Goal: Obtain resource: Obtain resource

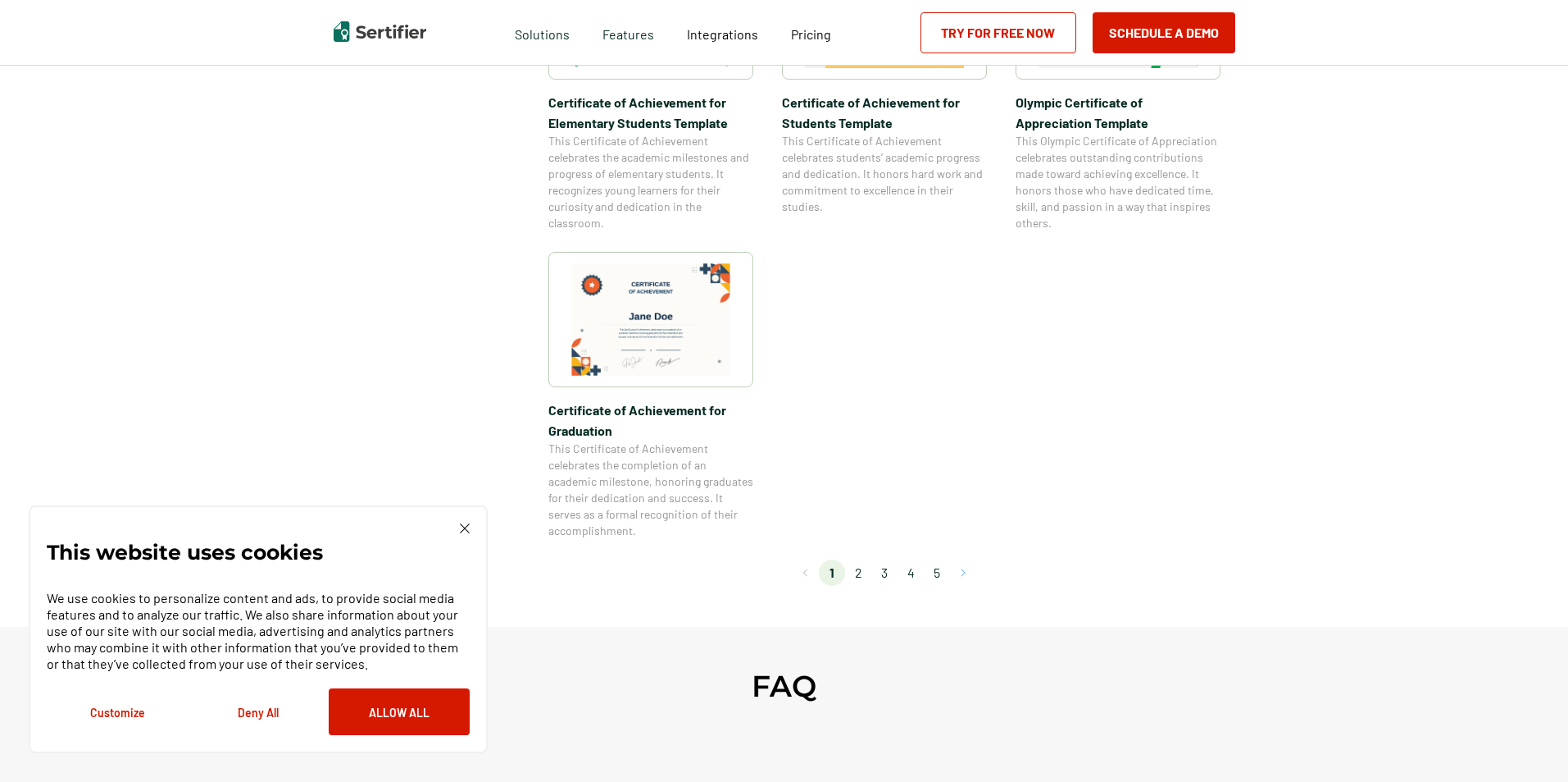
scroll to position [1312, 0]
click at [863, 569] on li "2" at bounding box center [858, 569] width 26 height 26
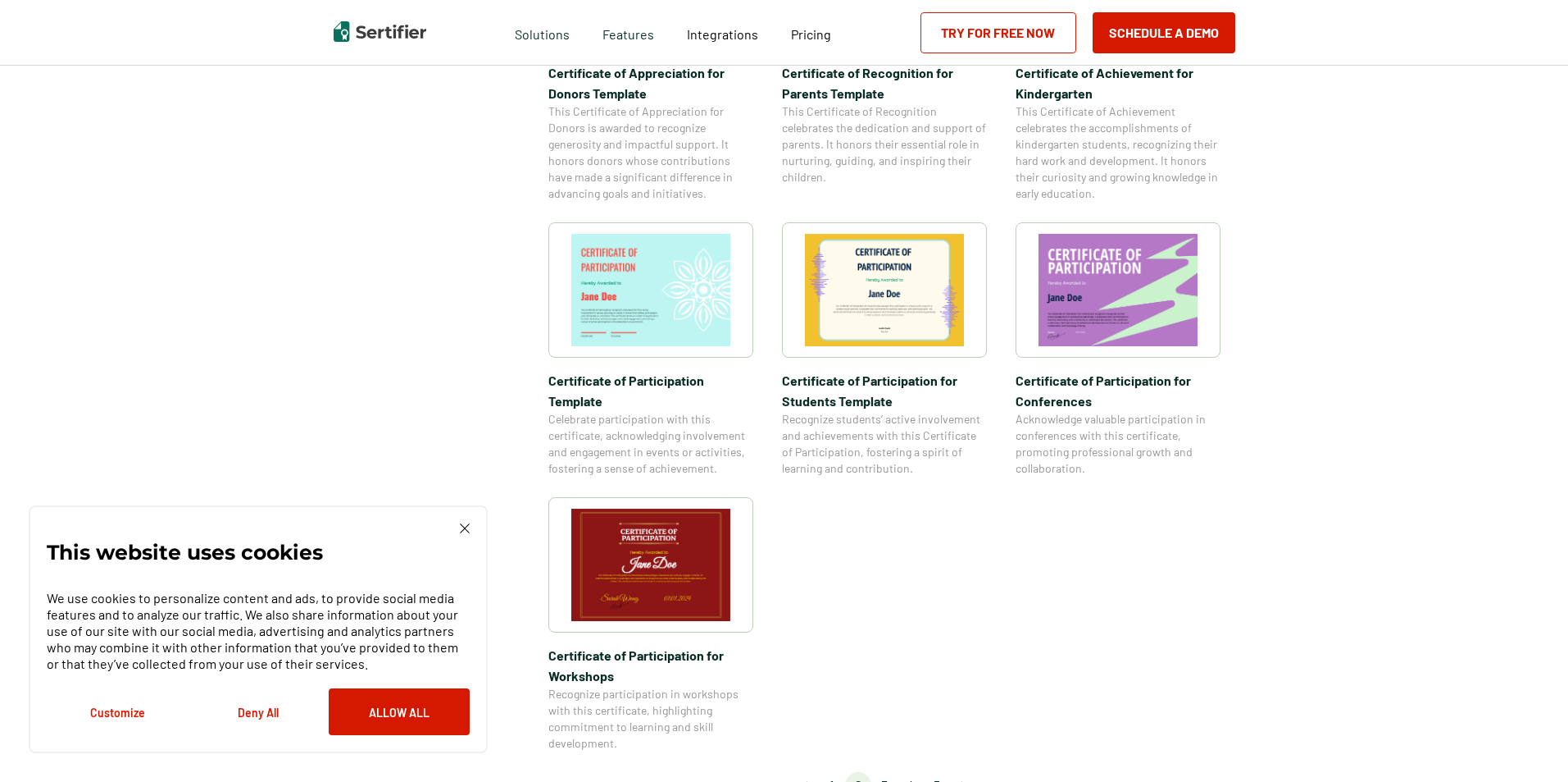
scroll to position [1107, 0]
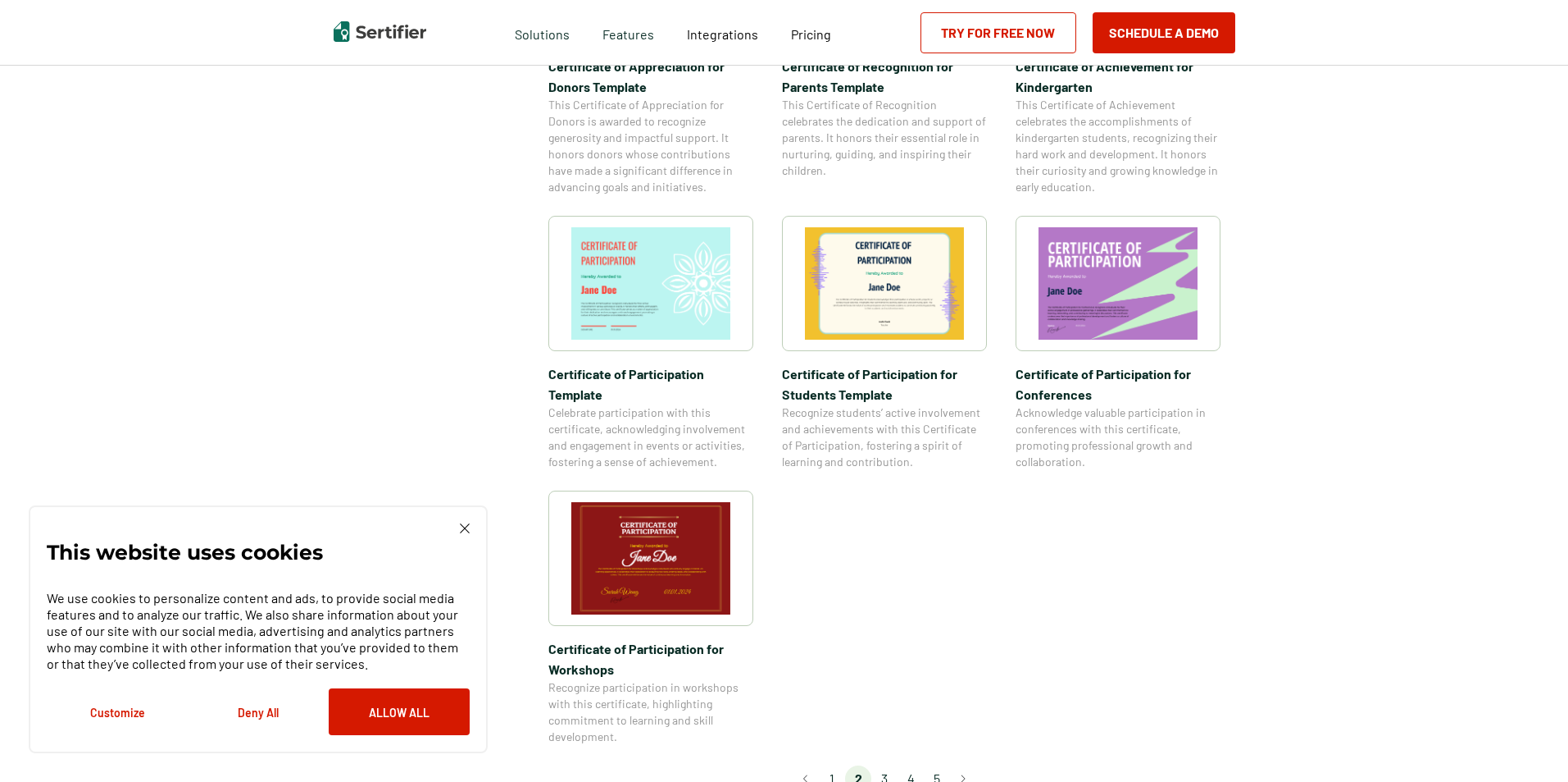
click at [889, 765] on li "3" at bounding box center [885, 778] width 26 height 26
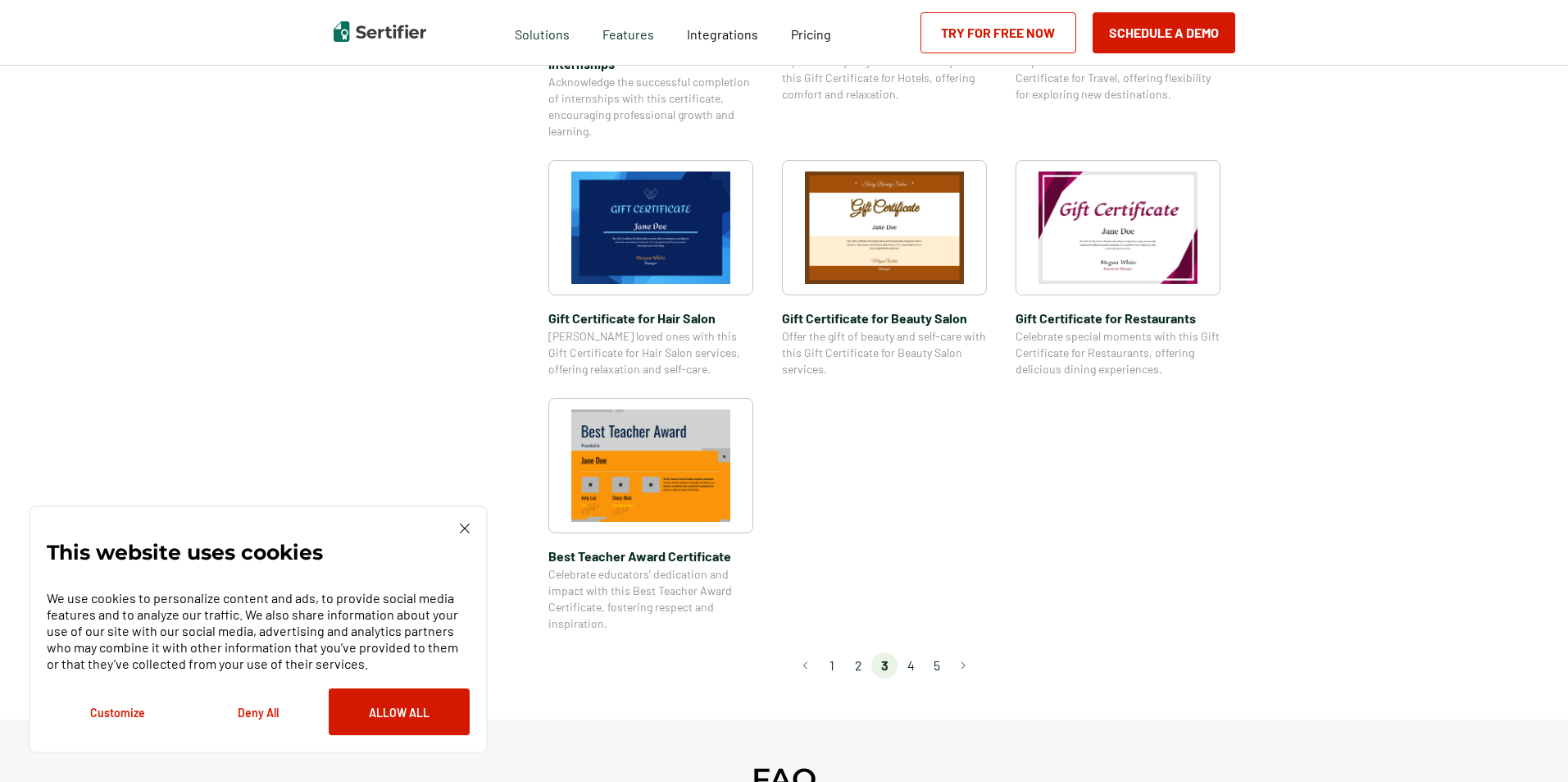
scroll to position [1025, 0]
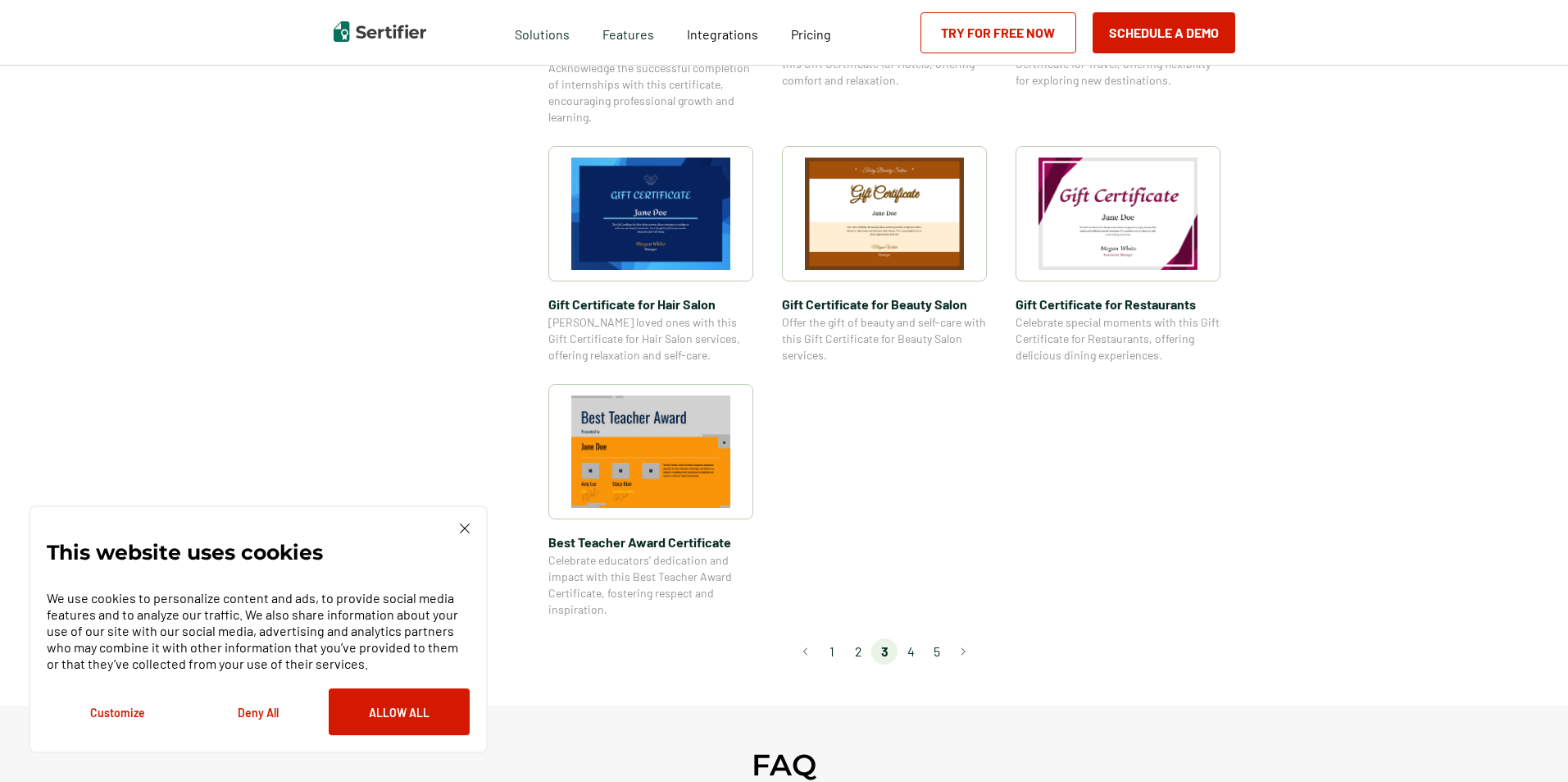
click at [914, 649] on li "4" at bounding box center [911, 651] width 26 height 26
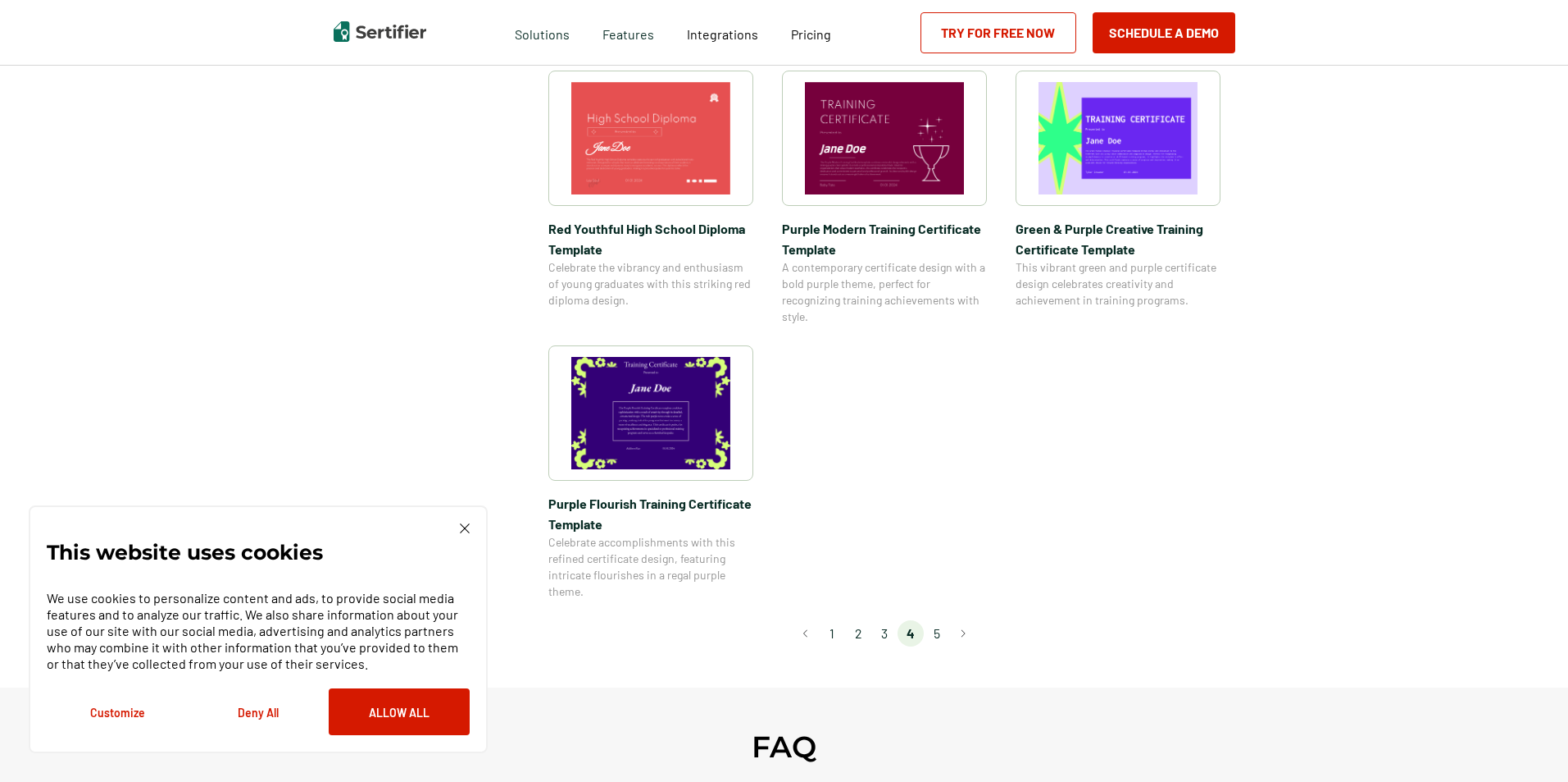
scroll to position [1134, 0]
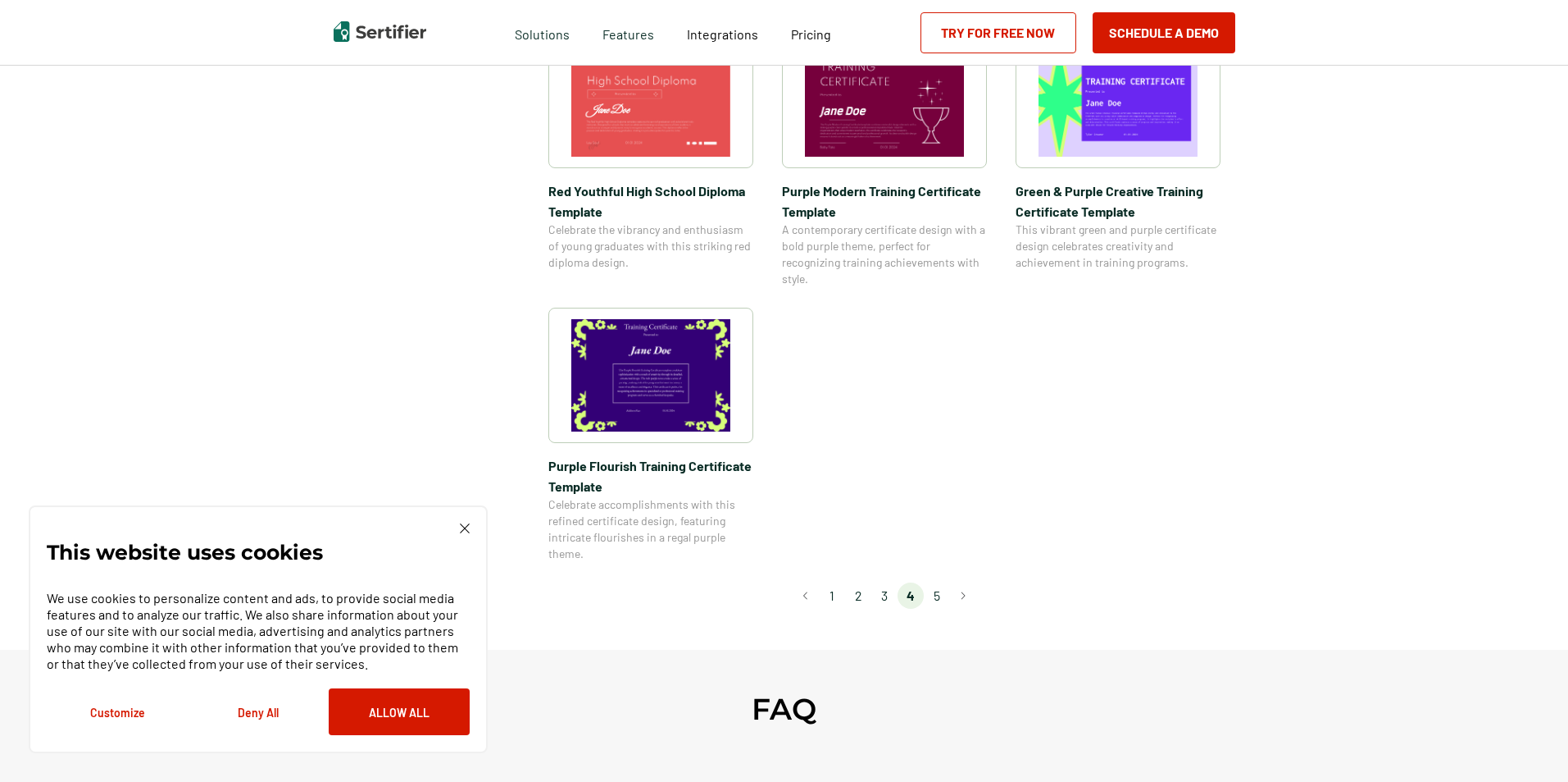
click at [938, 594] on li "5" at bounding box center [937, 595] width 26 height 26
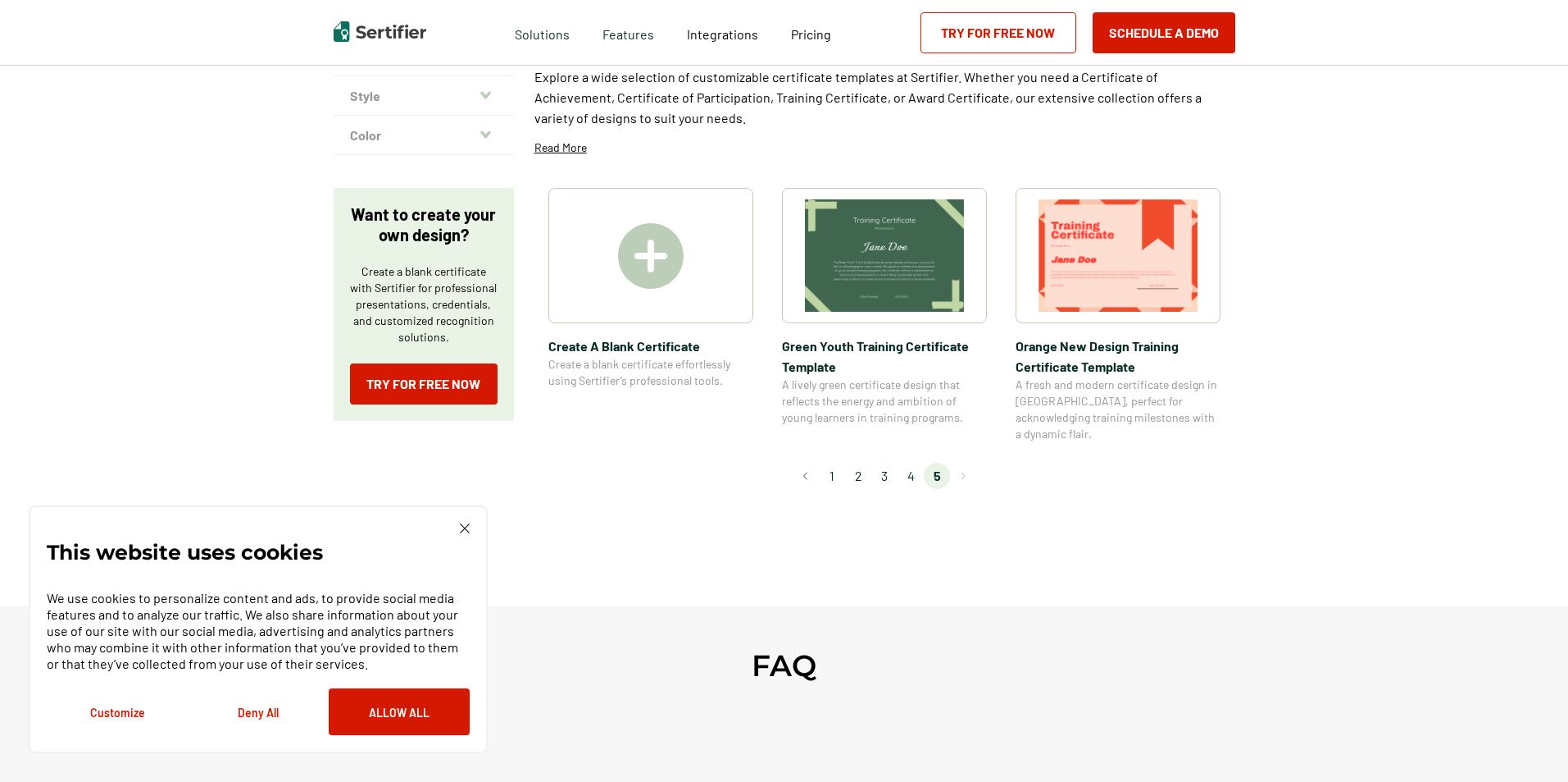
scroll to position [178, 0]
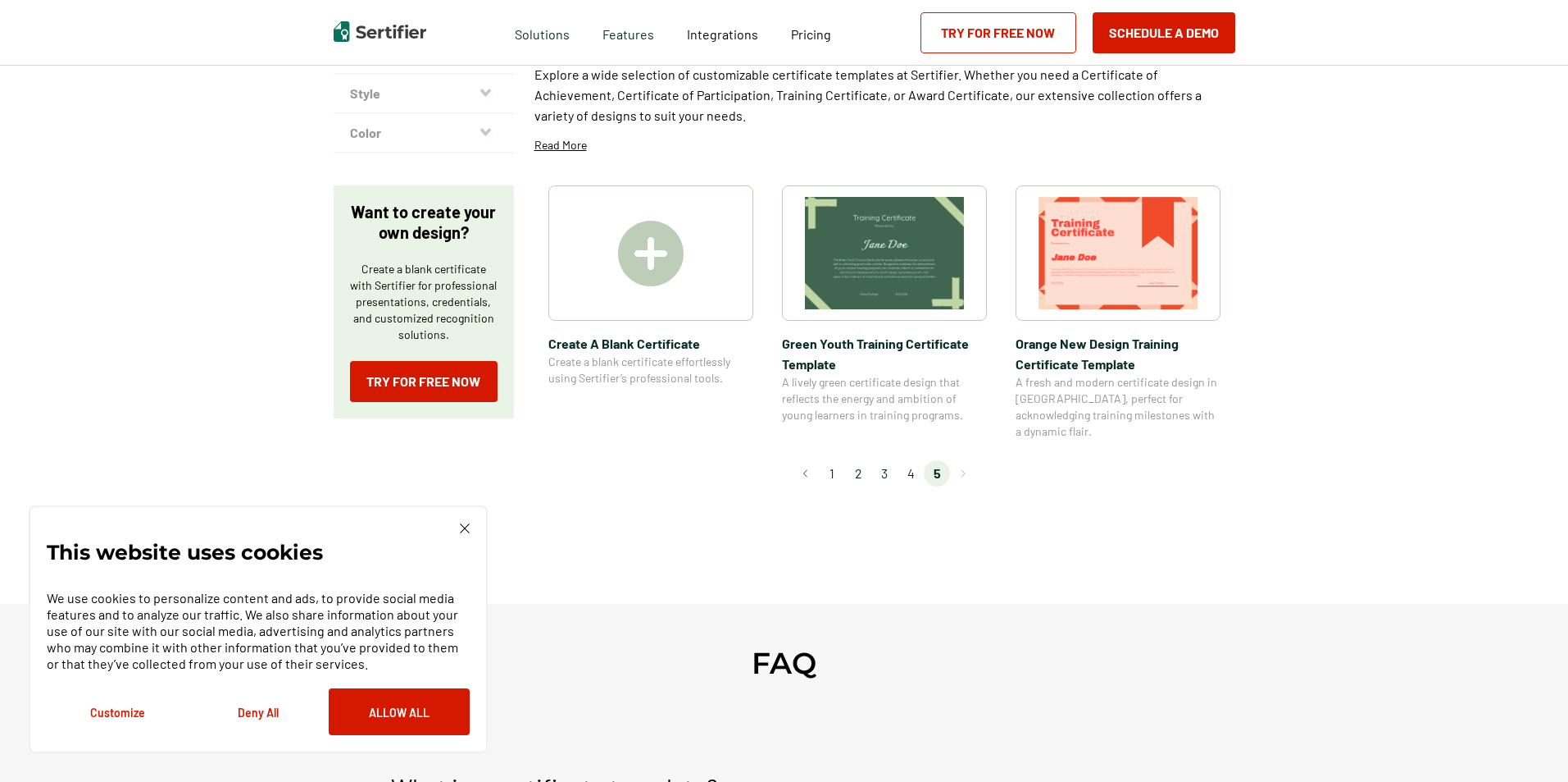
click at [885, 460] on li "3" at bounding box center [885, 473] width 26 height 26
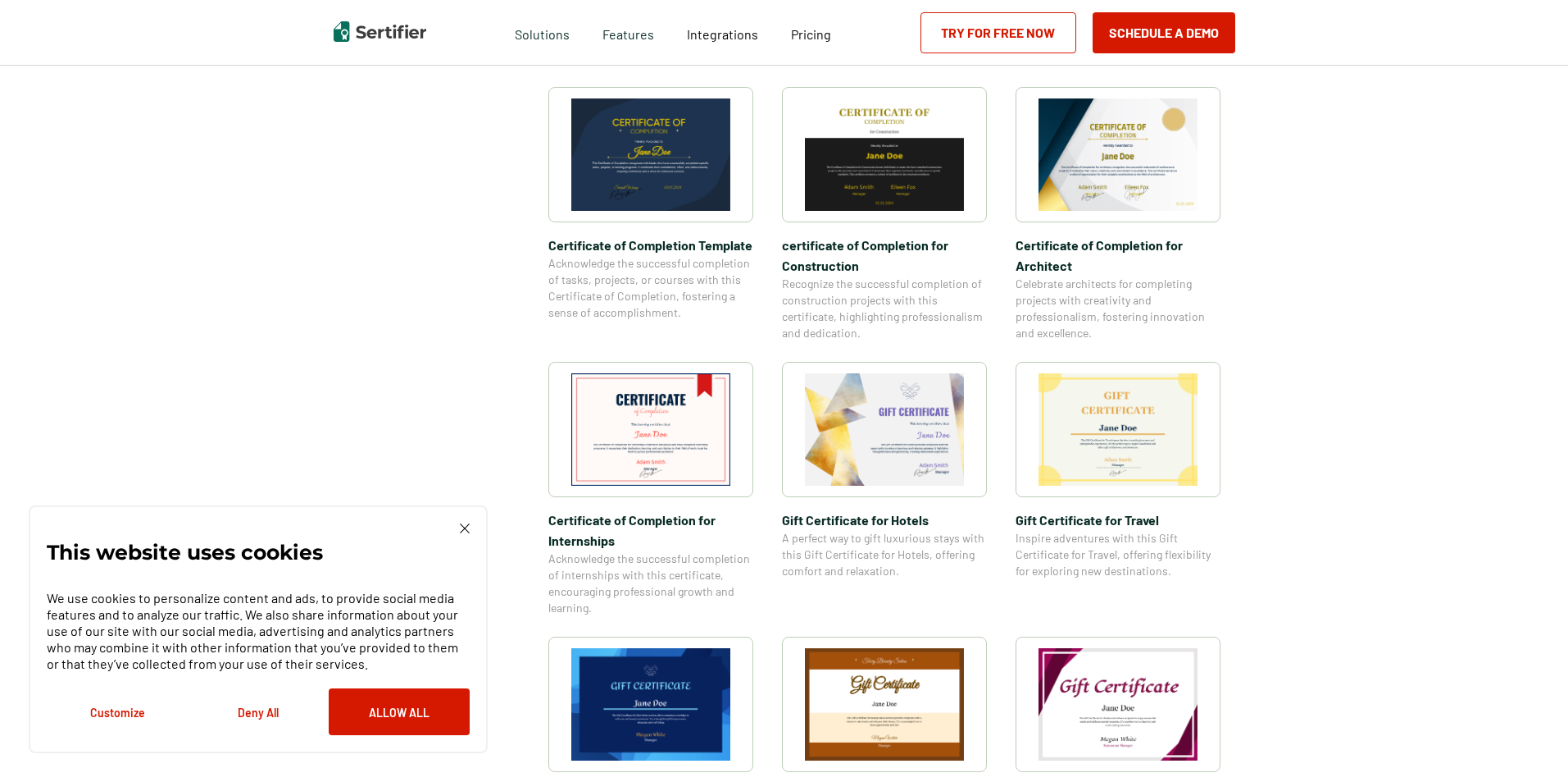
scroll to position [533, 0]
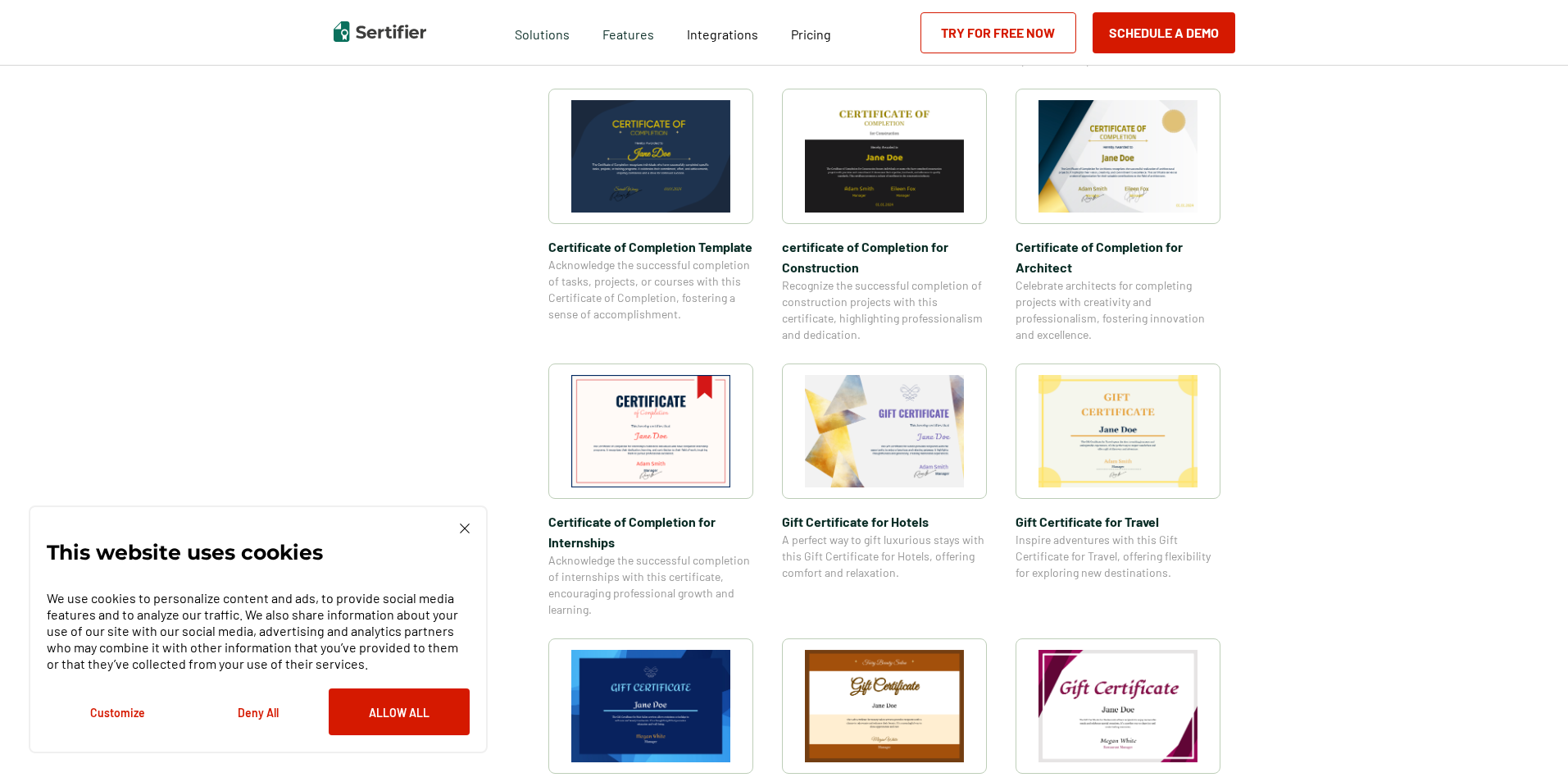
click at [654, 444] on img at bounding box center [650, 431] width 159 height 112
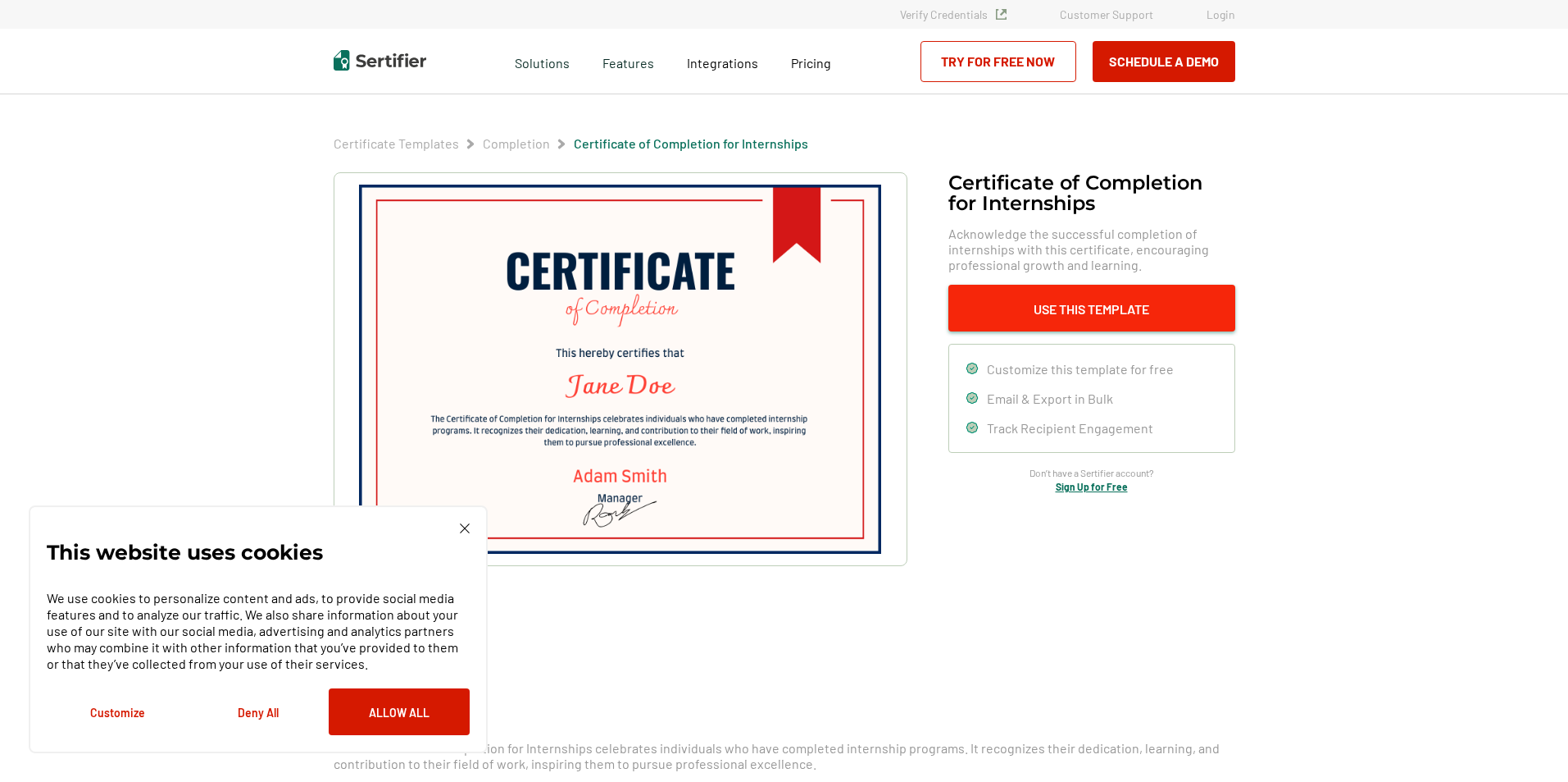
click at [1098, 306] on button "Use This Template" at bounding box center [1092, 307] width 287 height 46
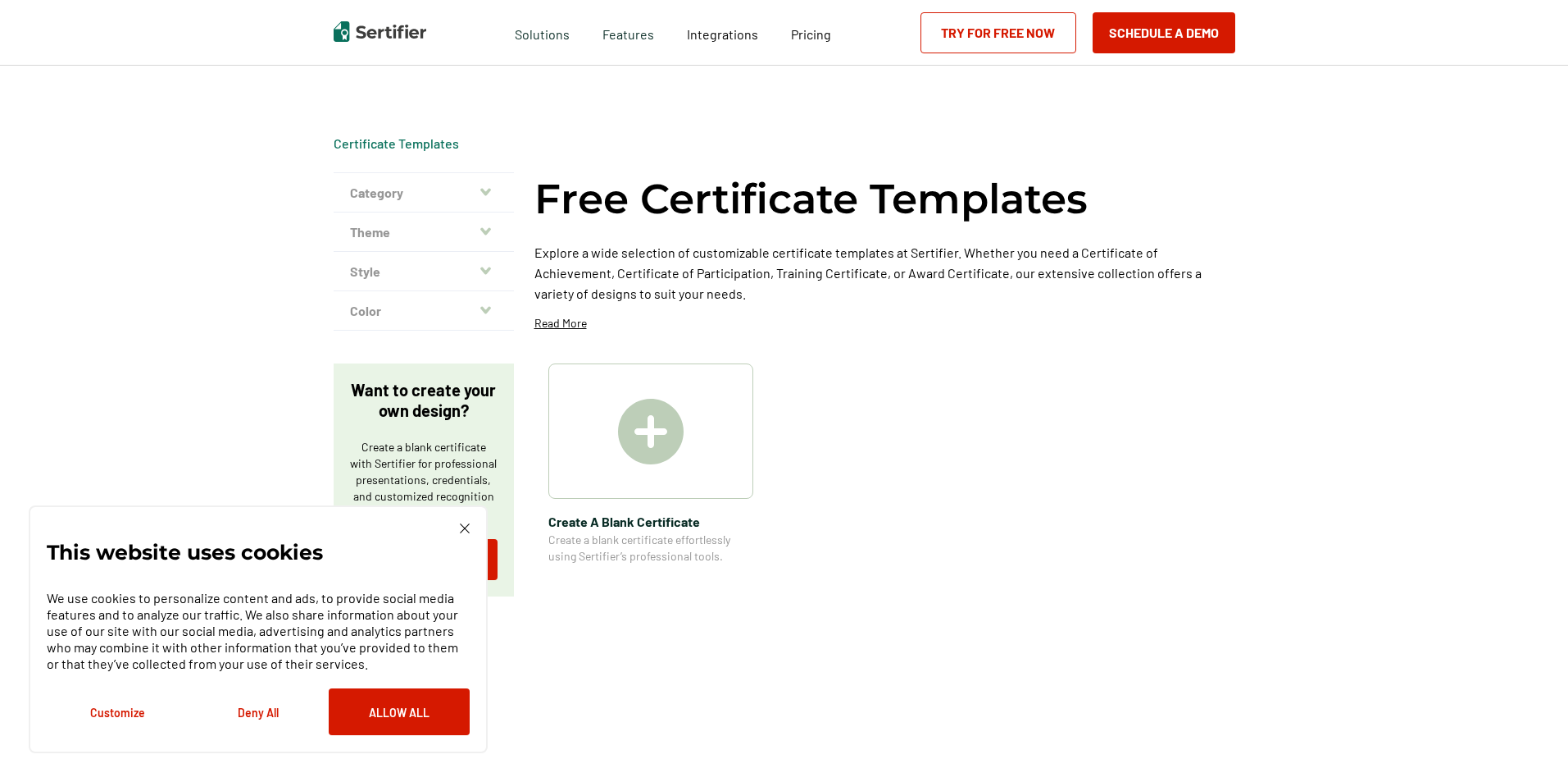
scroll to position [533, 0]
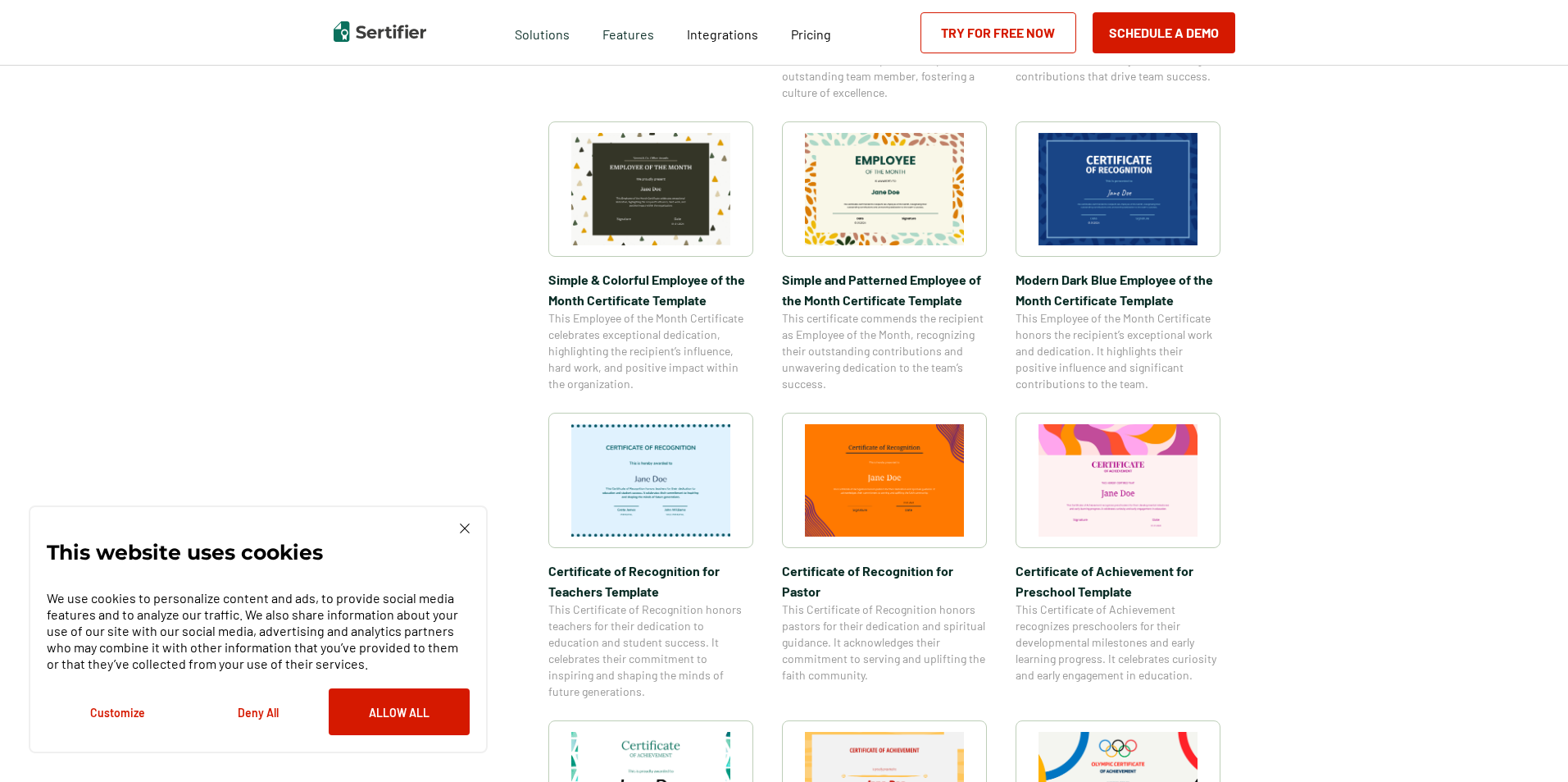
click at [464, 523] on img at bounding box center [464, 528] width 10 height 10
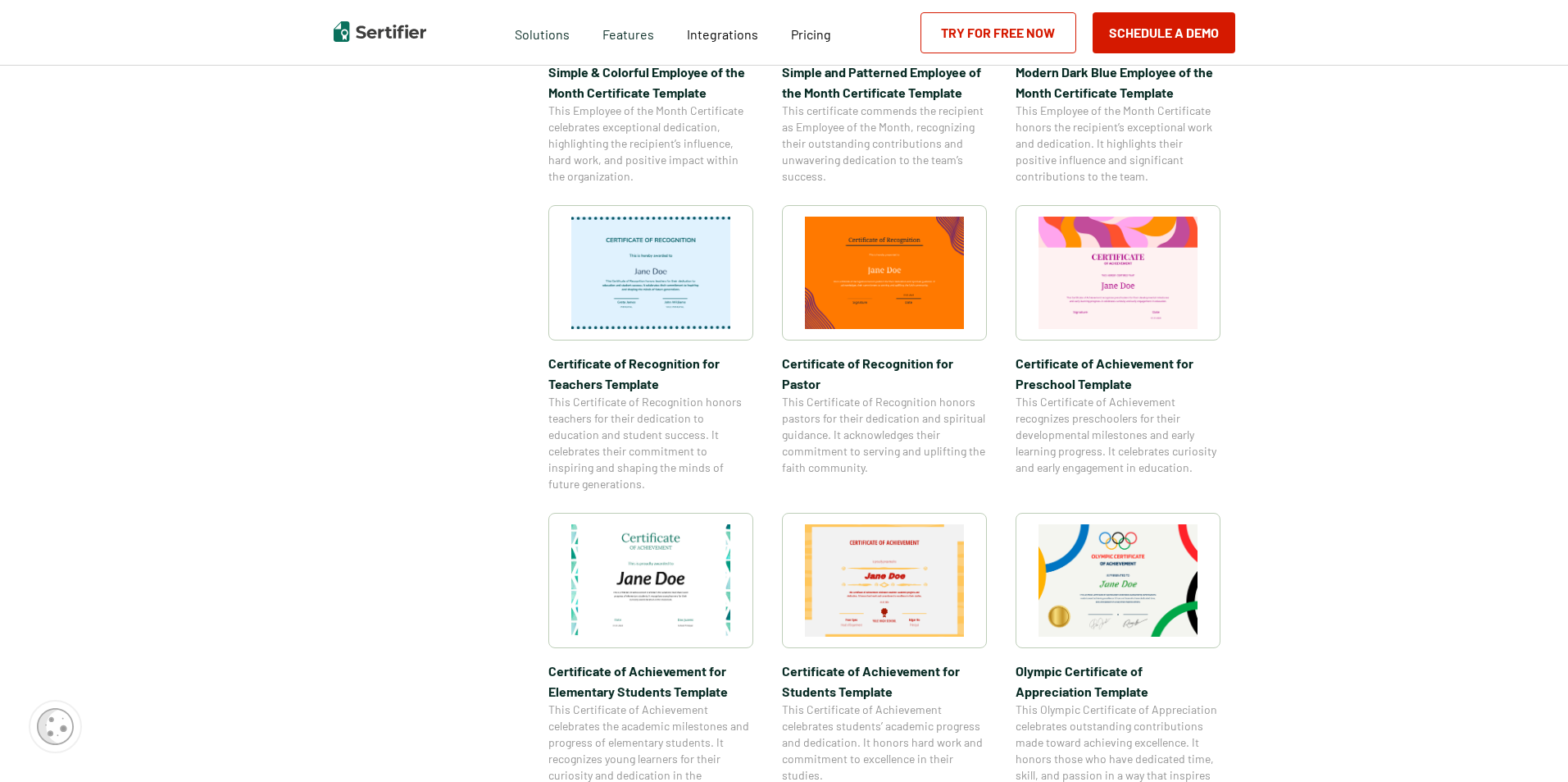
scroll to position [697, 0]
